Goal: Task Accomplishment & Management: Complete application form

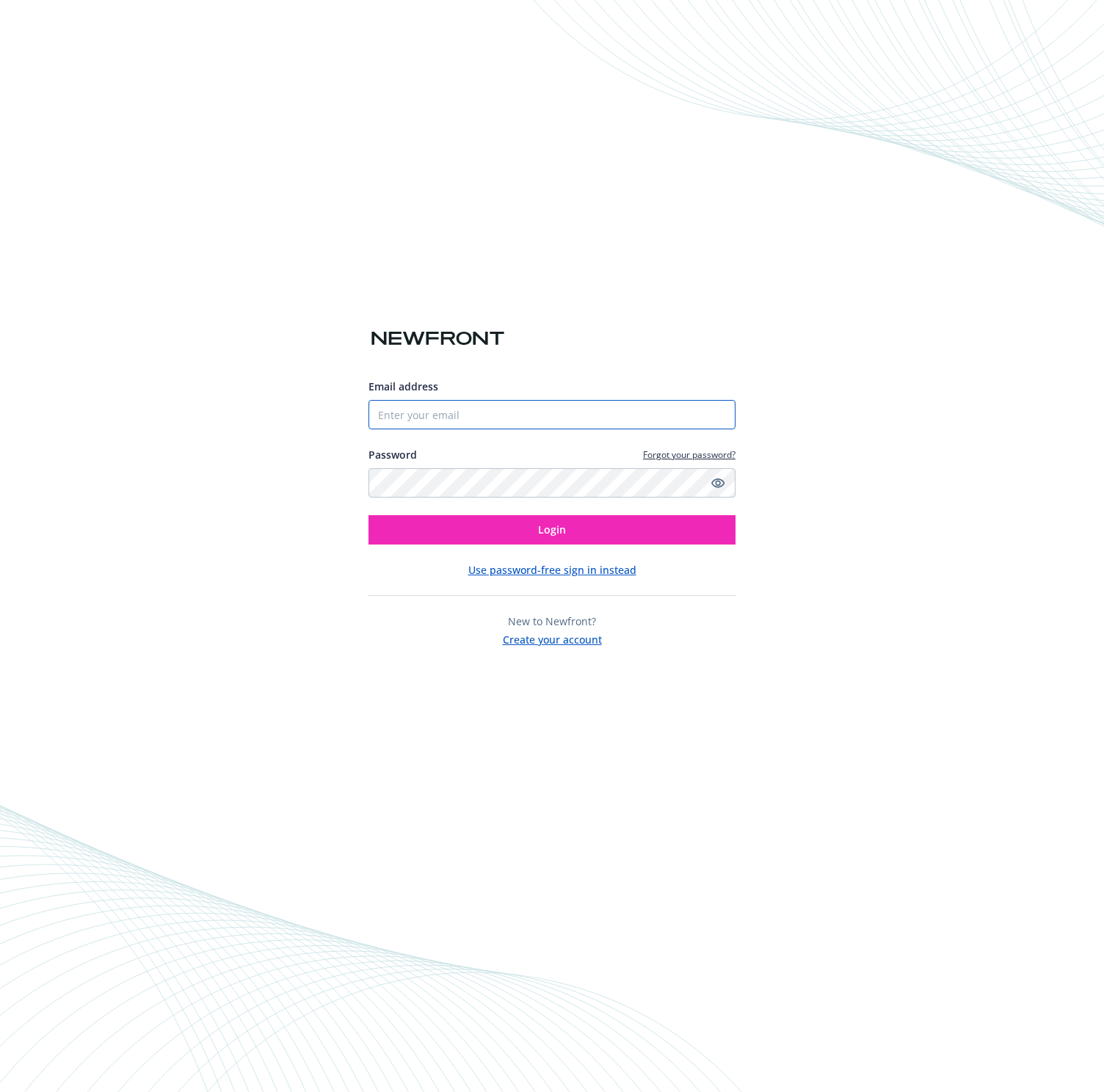
click at [429, 407] on input "Email address" at bounding box center [552, 415] width 367 height 30
click at [820, 162] on div "Email address Password Forgot your password? Login Use password-free sign in in…" at bounding box center [552, 546] width 1104 height 1092
click at [517, 426] on input "Email address" at bounding box center [552, 415] width 367 height 30
click at [518, 638] on button "Create your account" at bounding box center [552, 638] width 99 height 19
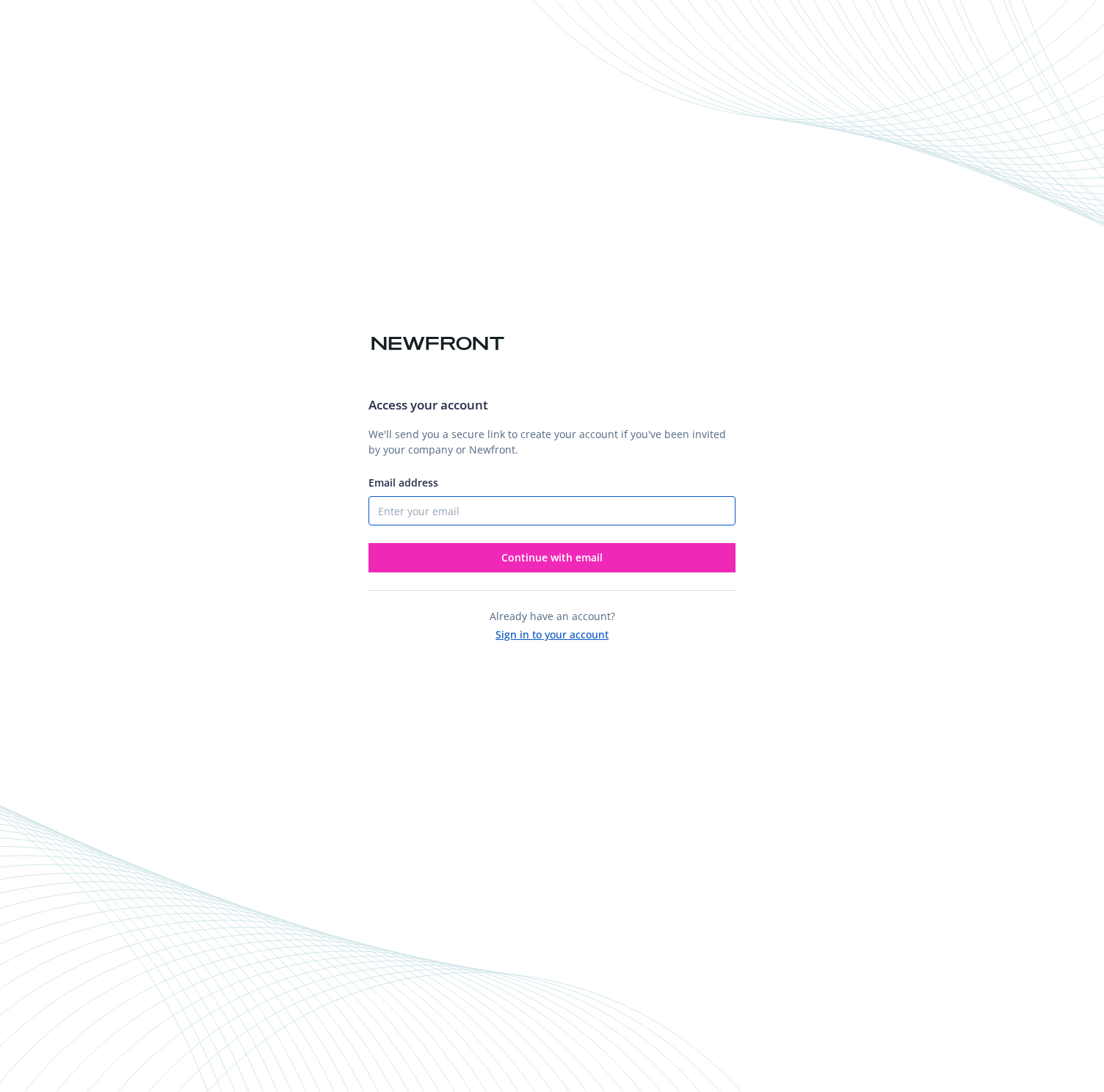
click at [433, 506] on input "Email address" at bounding box center [552, 511] width 367 height 30
type input "[EMAIL_ADDRESS][DOMAIN_NAME]"
click at [431, 567] on button "Continue with email" at bounding box center [552, 558] width 367 height 30
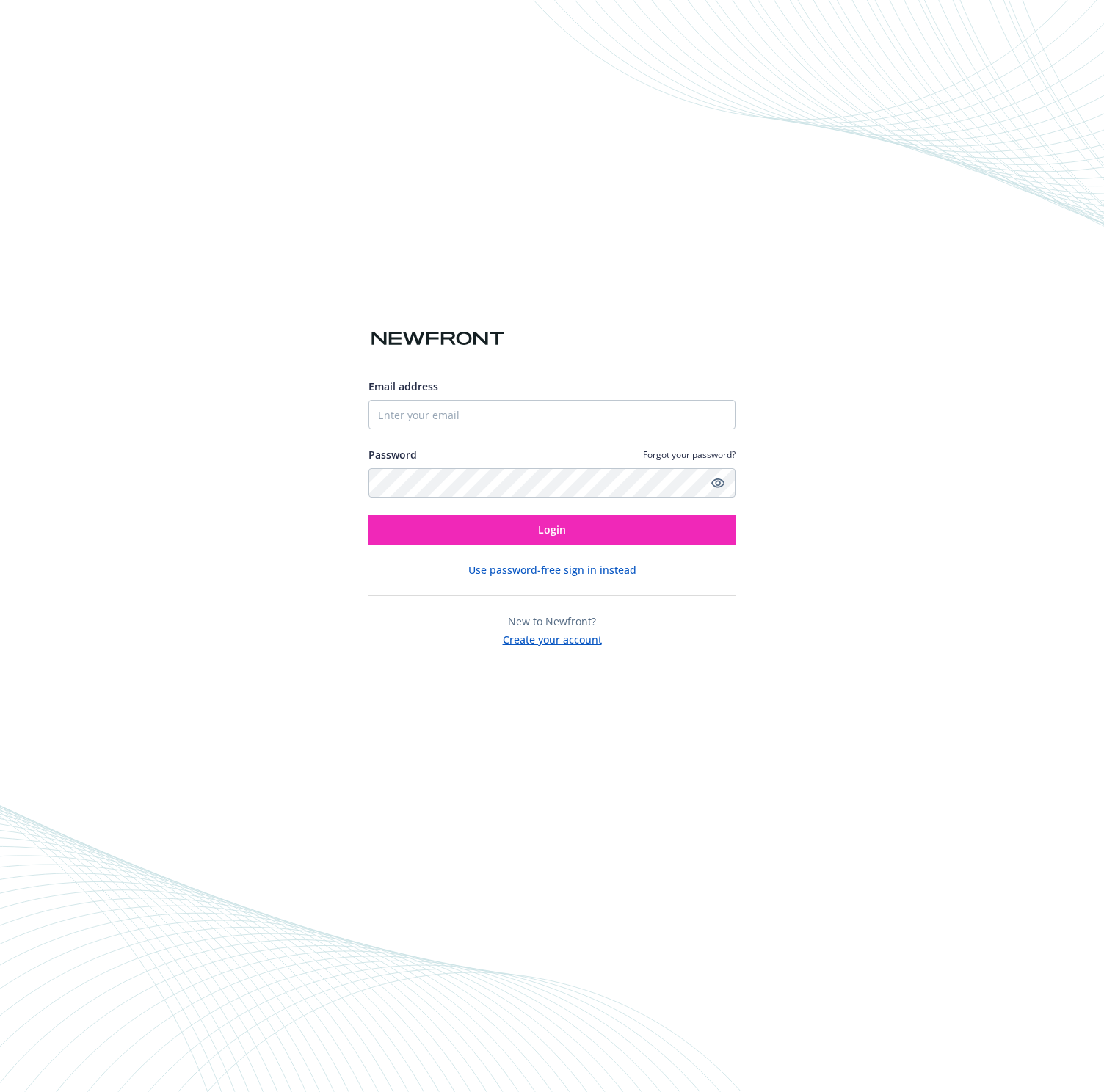
click at [546, 576] on button "Use password-free sign in instead" at bounding box center [553, 570] width 168 height 16
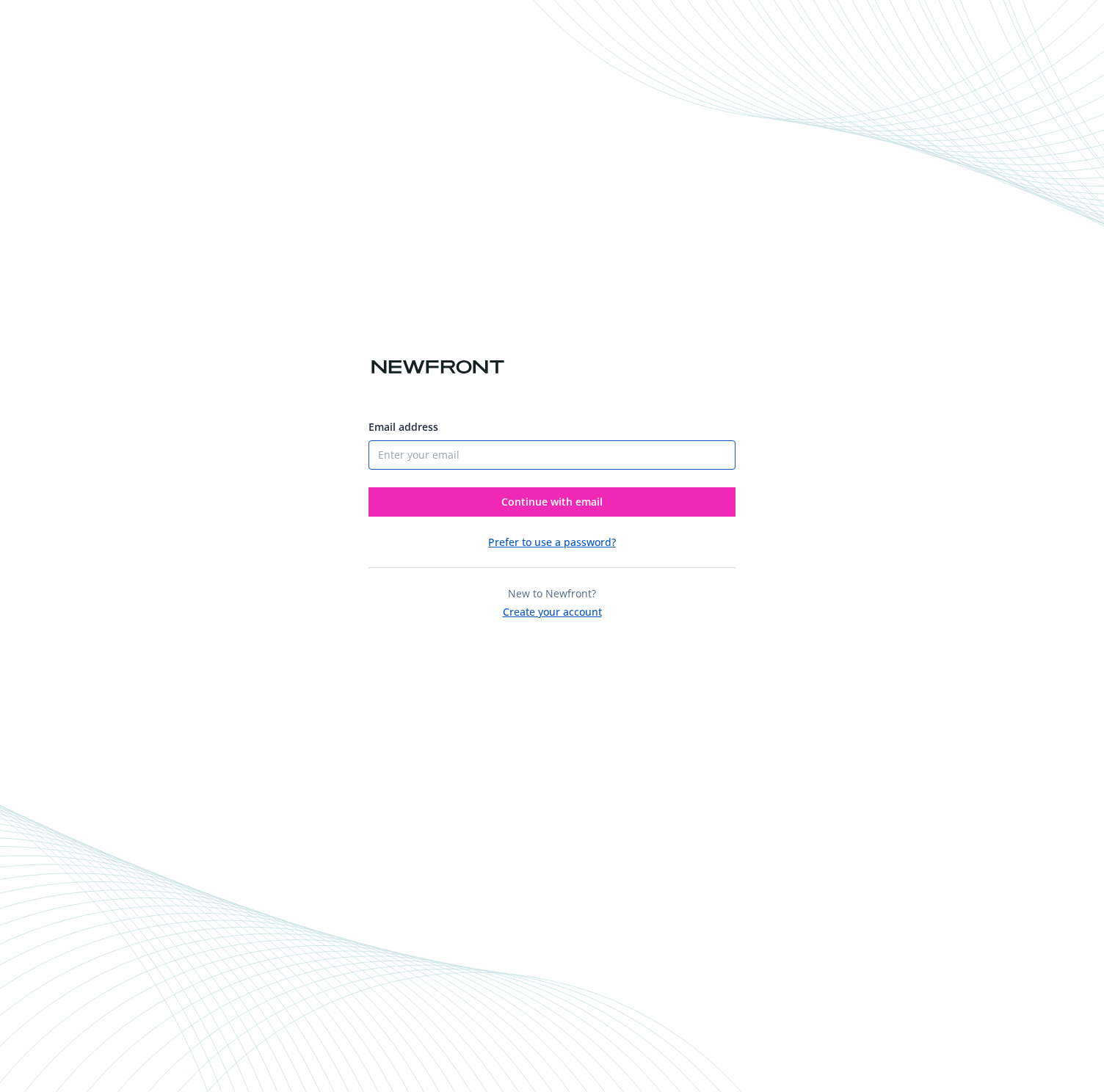
click at [479, 454] on input "Email address" at bounding box center [552, 455] width 367 height 30
click at [565, 378] on div "Email address Continue with email Prefer to use a password? New to Newfront? Cr…" at bounding box center [552, 463] width 367 height 312
click at [565, 608] on button "Create your account" at bounding box center [552, 610] width 99 height 19
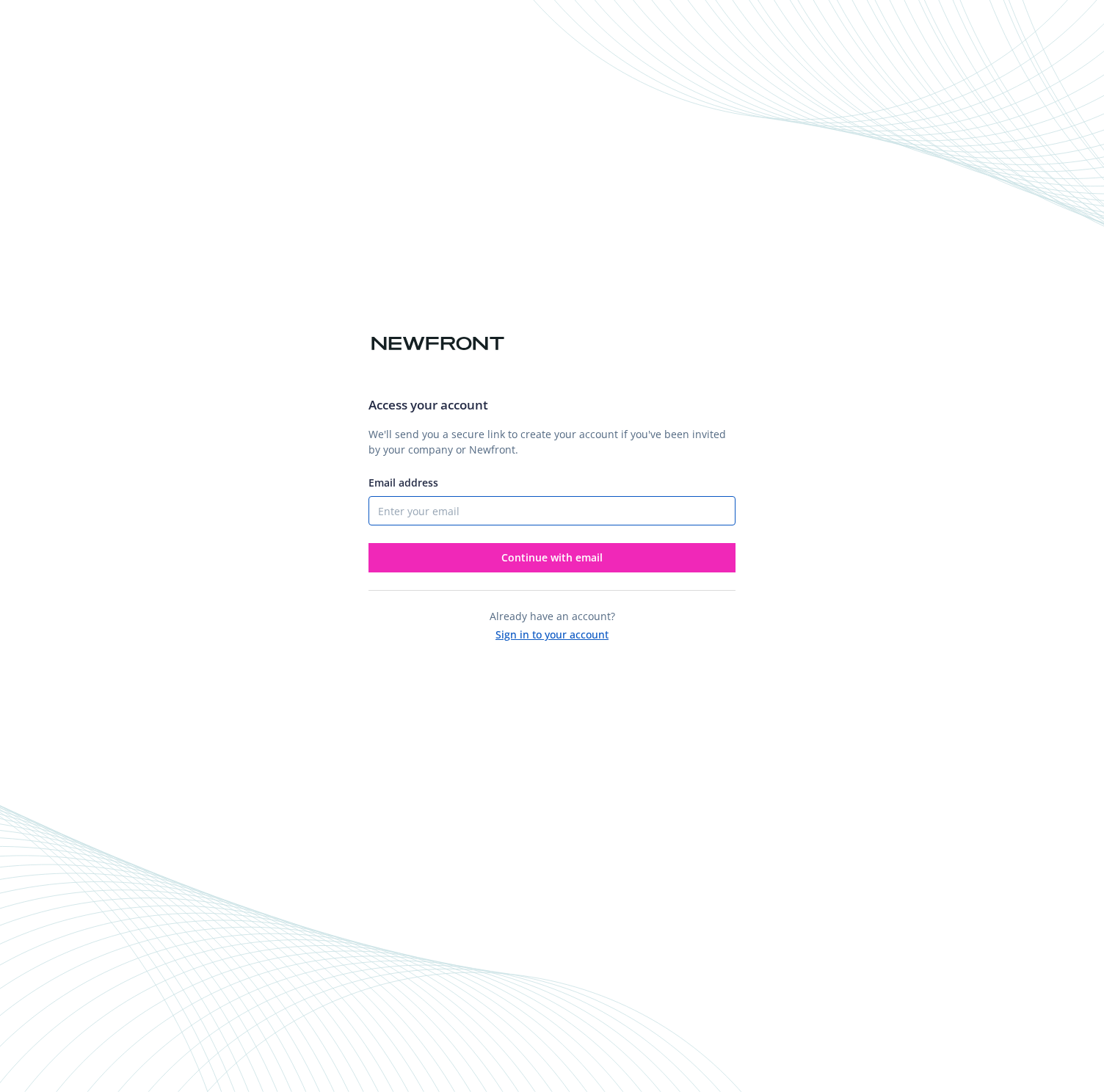
click at [472, 514] on input "Email address" at bounding box center [552, 511] width 367 height 30
type input "[EMAIL_ADDRESS][DOMAIN_NAME]"
click at [461, 559] on button "Continue with email" at bounding box center [552, 558] width 367 height 30
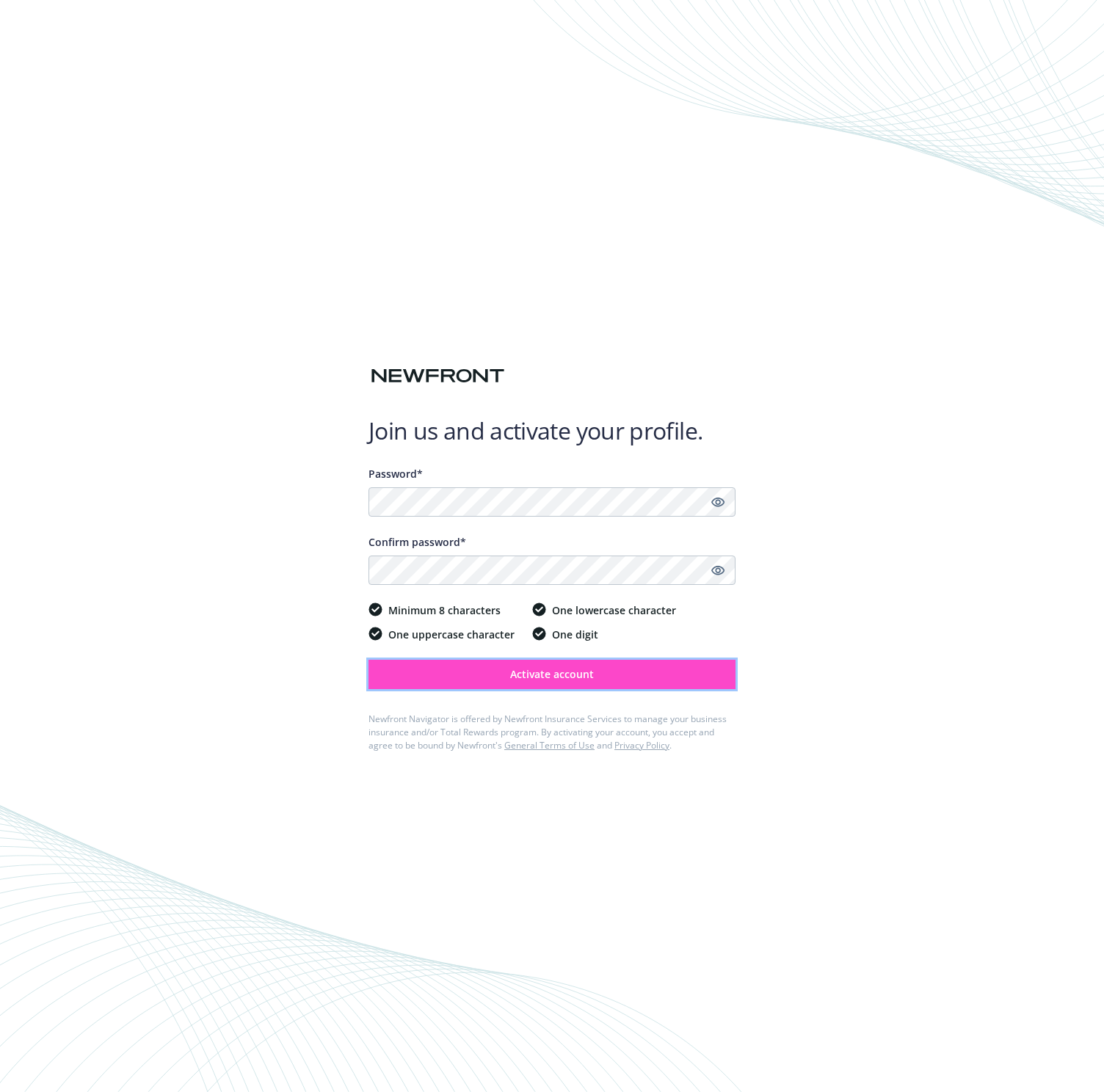
click at [508, 678] on button "Activate account" at bounding box center [552, 675] width 367 height 30
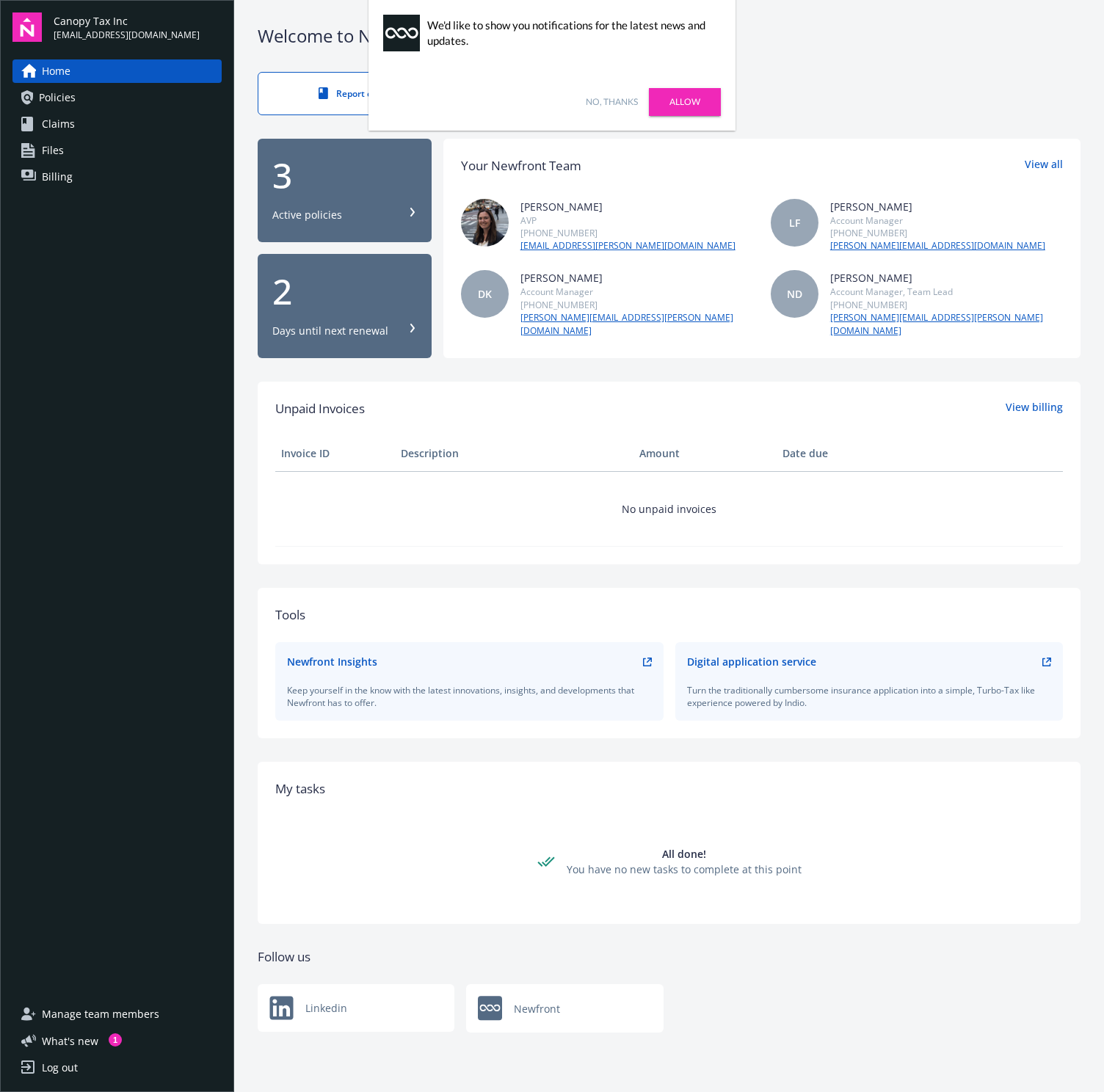
click at [132, 132] on link "Claims" at bounding box center [117, 124] width 209 height 24
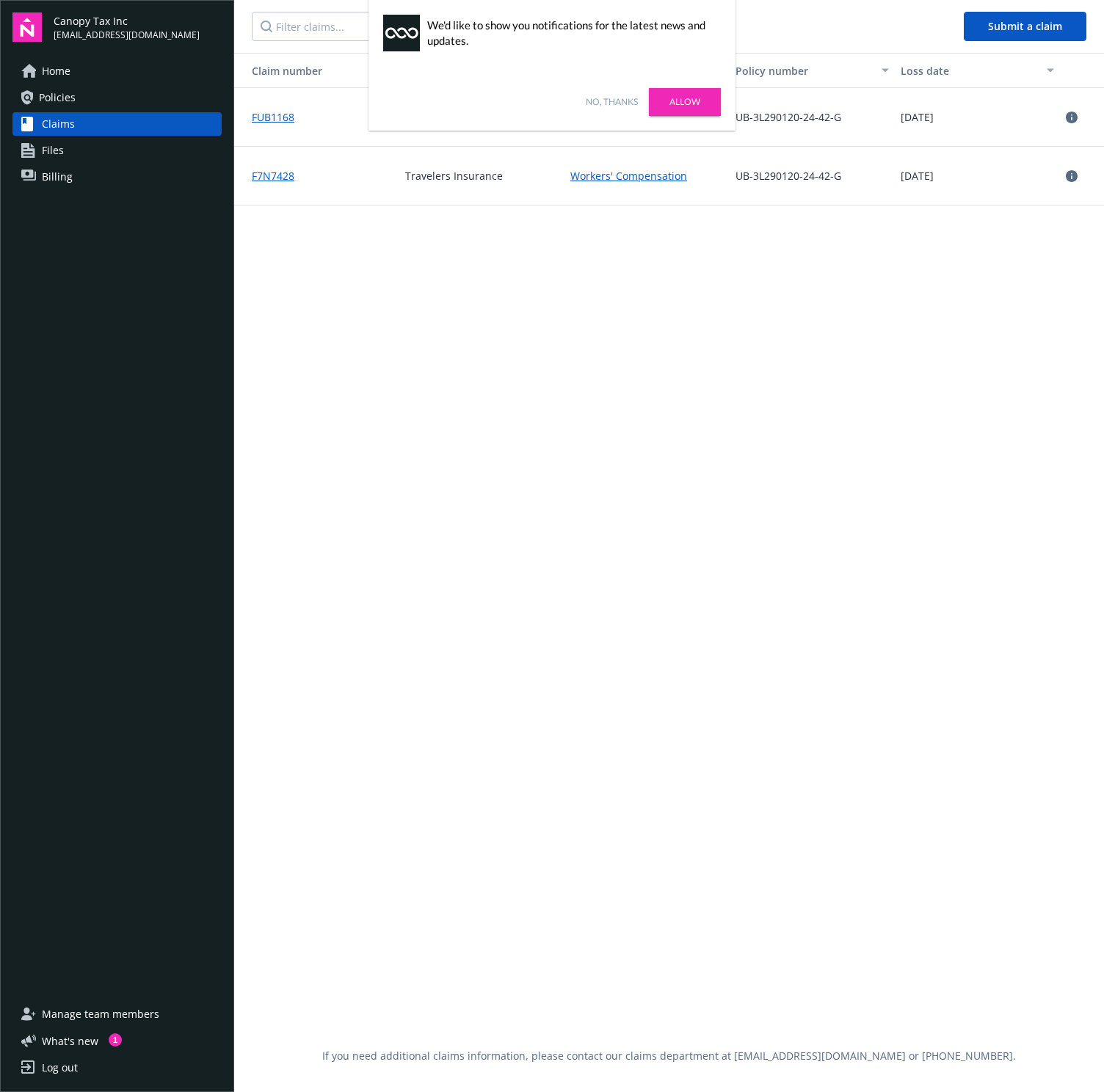
click at [904, 2] on nav "Submit a claim" at bounding box center [669, 26] width 870 height 53
click at [667, 100] on link "Allow" at bounding box center [685, 102] width 72 height 28
